Goal: Task Accomplishment & Management: Manage account settings

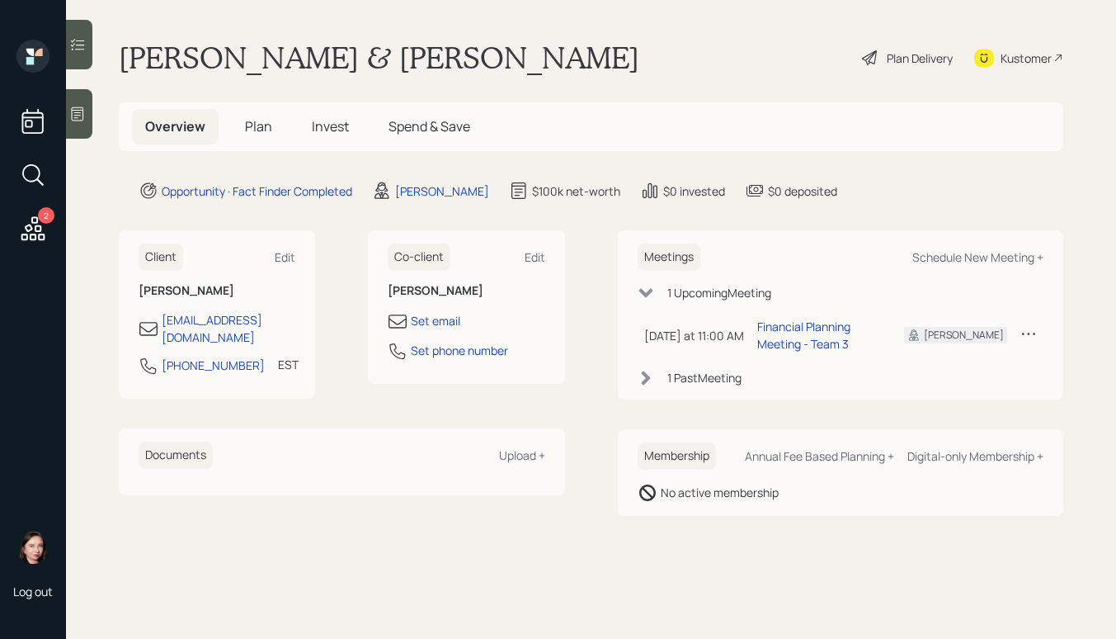
click at [914, 63] on div "Plan Delivery" at bounding box center [920, 57] width 66 height 17
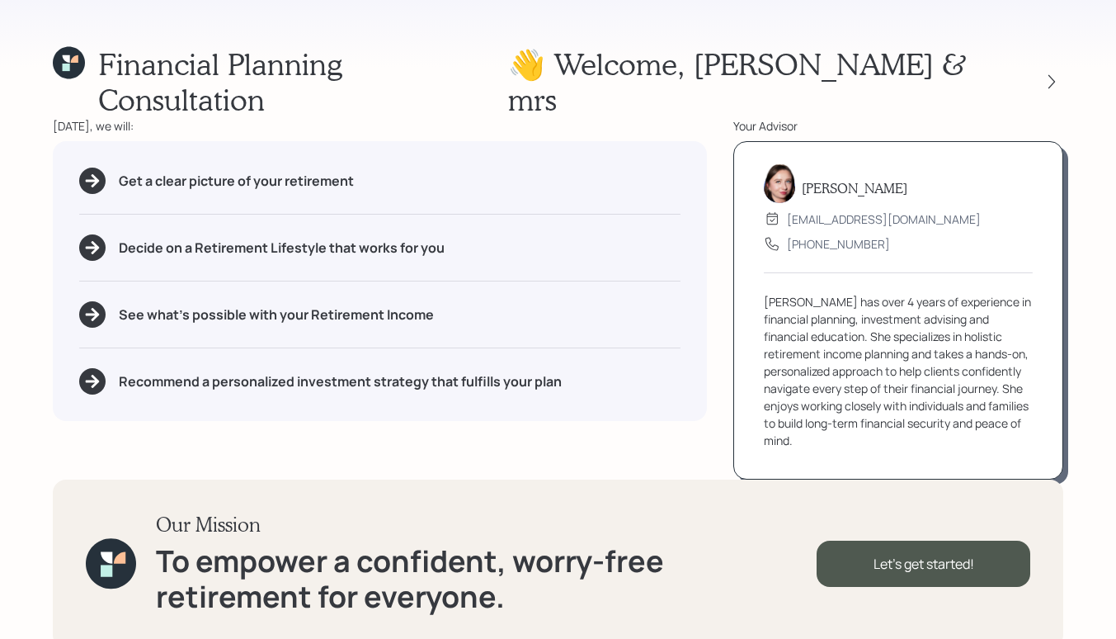
click at [77, 62] on icon at bounding box center [74, 58] width 7 height 7
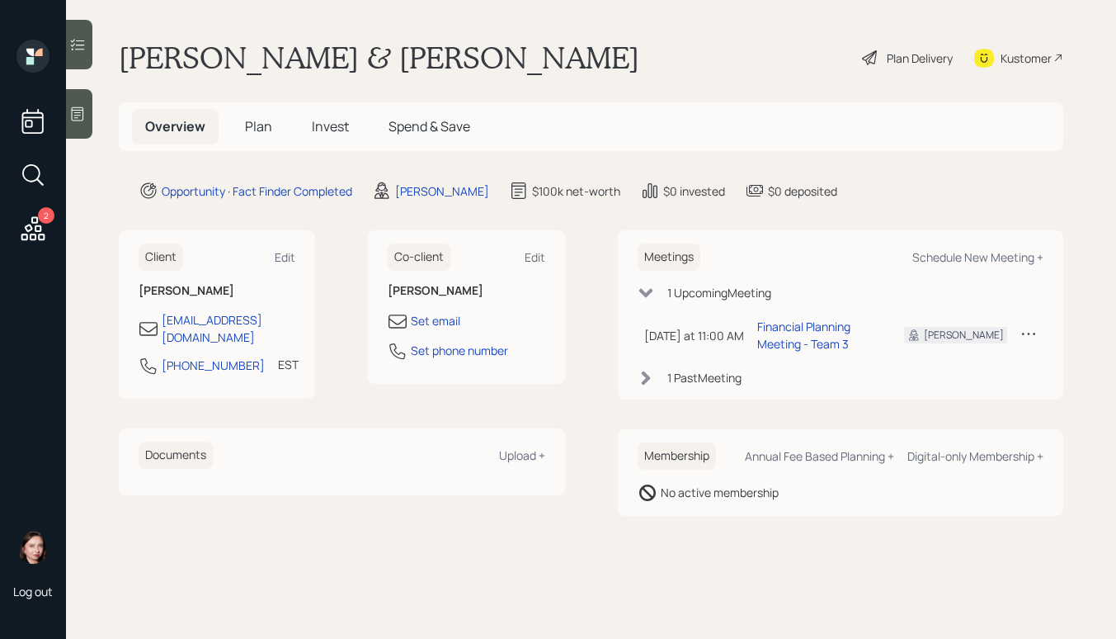
click at [1031, 333] on icon at bounding box center [1028, 333] width 16 height 16
click at [949, 383] on div "Cancel" at bounding box center [977, 381] width 119 height 16
